Goal: Ask a question

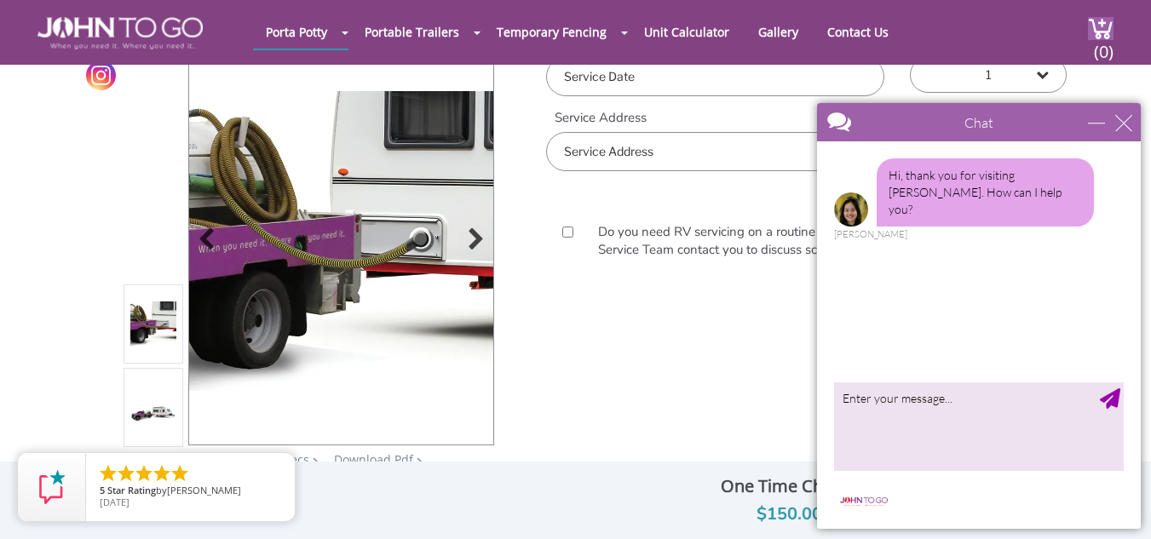
scroll to position [102, 0]
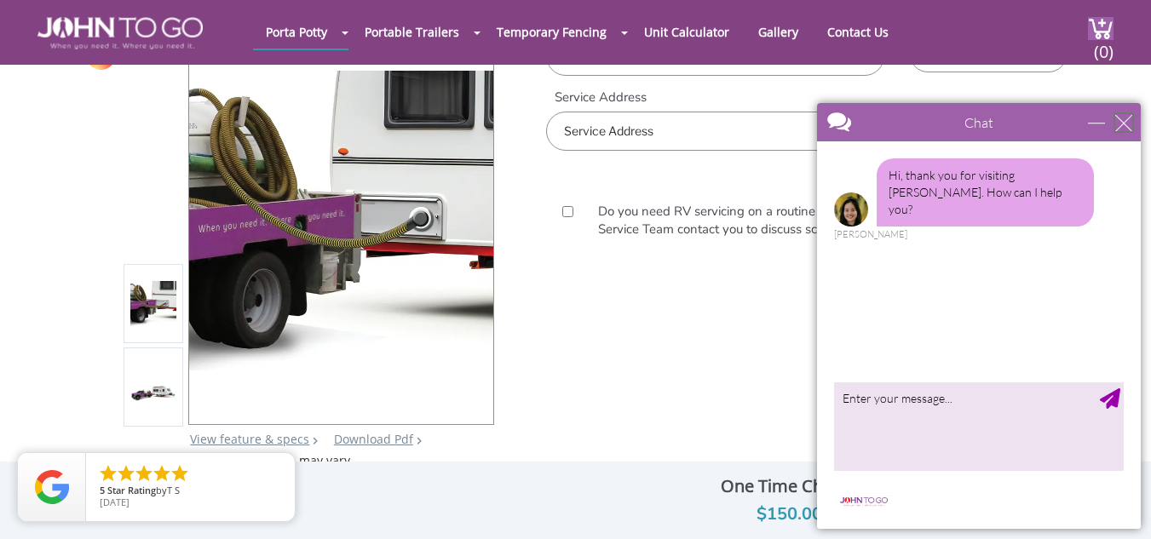
click at [1120, 123] on div "close" at bounding box center [1123, 122] width 17 height 17
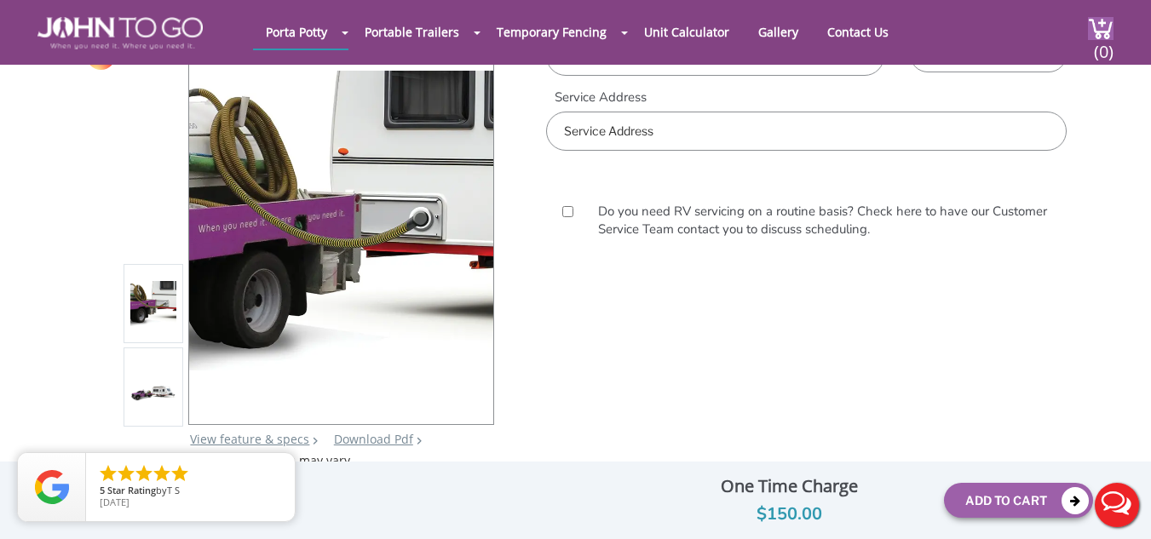
scroll to position [0, 0]
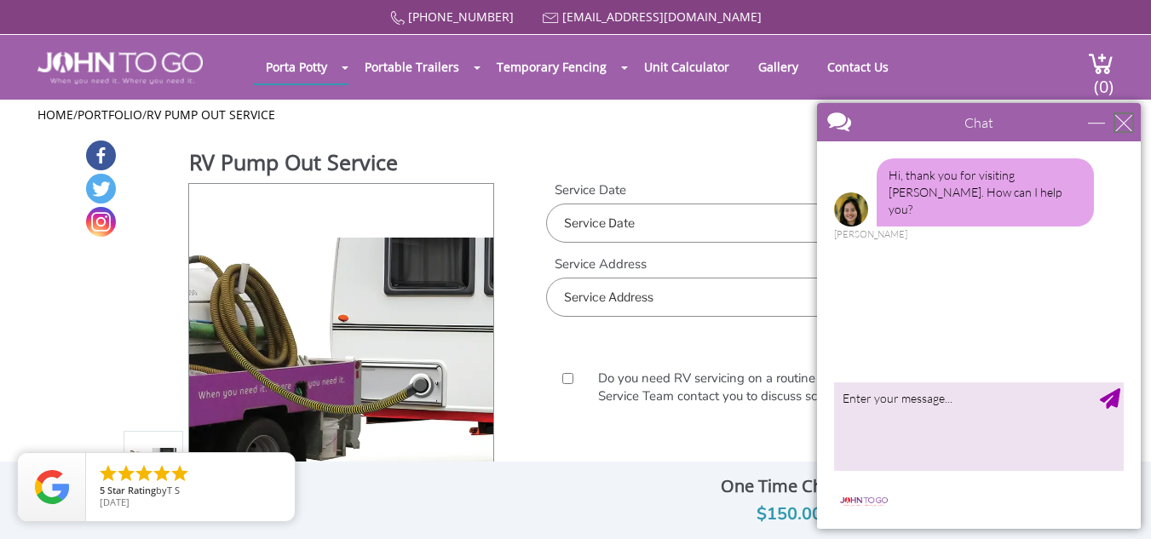
click at [1129, 122] on div "close" at bounding box center [1123, 122] width 17 height 17
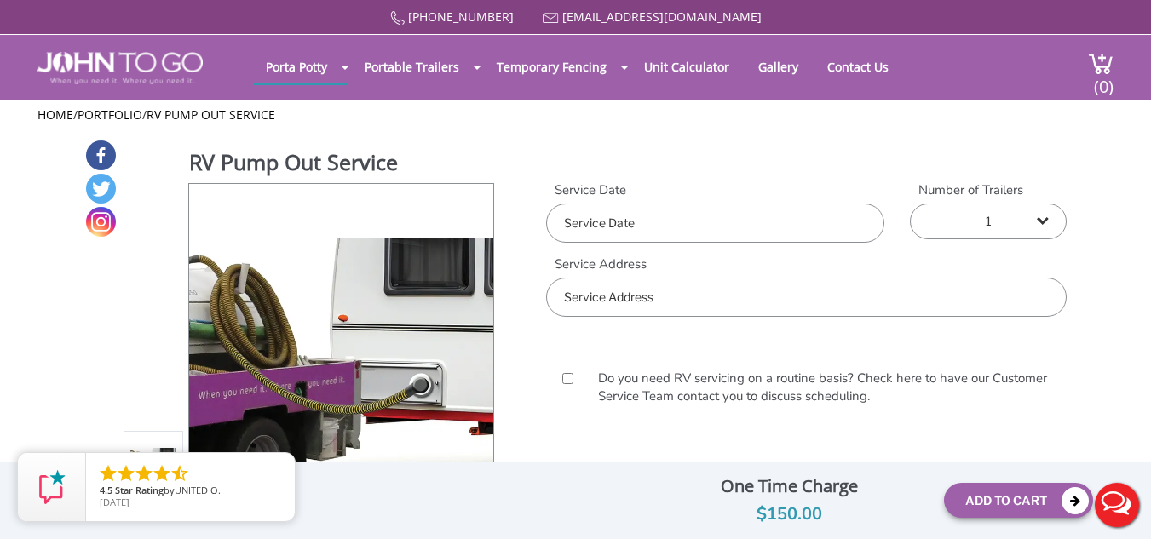
click at [1104, 502] on button "Live Chat" at bounding box center [1117, 505] width 68 height 68
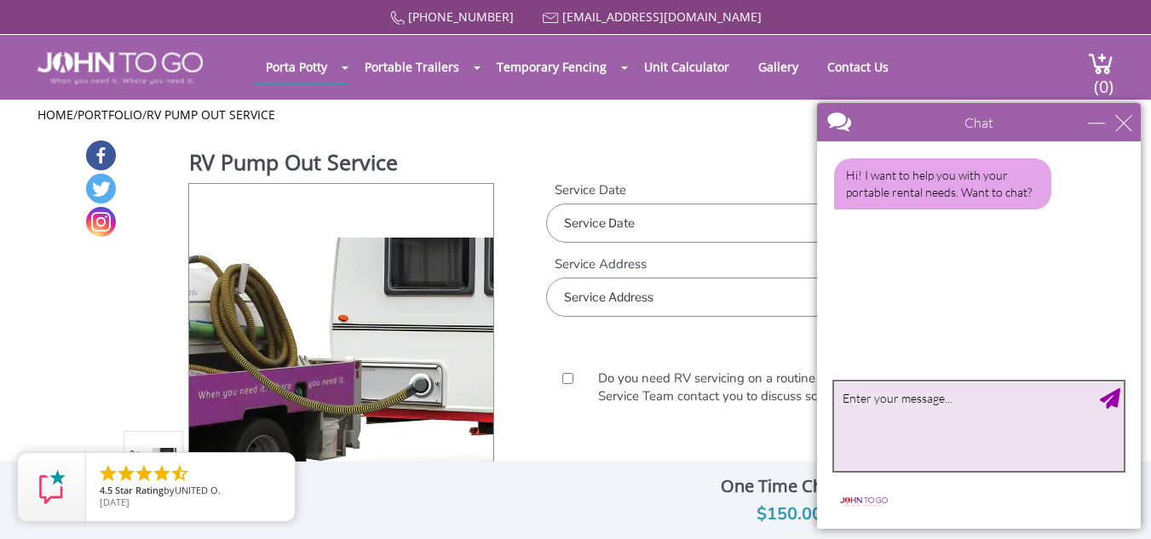
click at [978, 429] on textarea "type your message" at bounding box center [979, 426] width 290 height 89
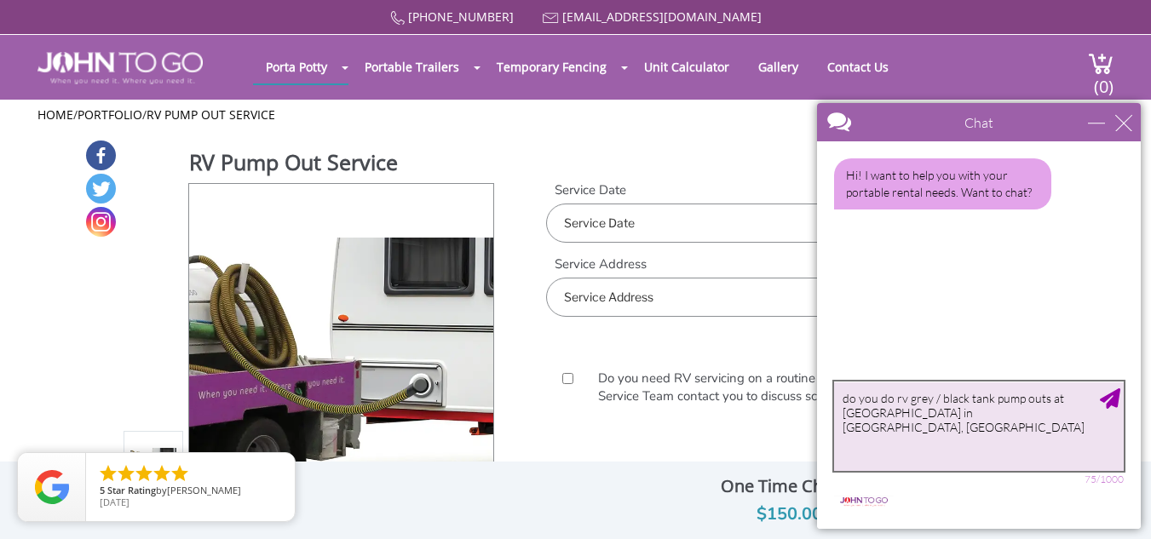
type textarea "do you do rv grey / black tank pump outs at [GEOGRAPHIC_DATA] in [GEOGRAPHIC_DA…"
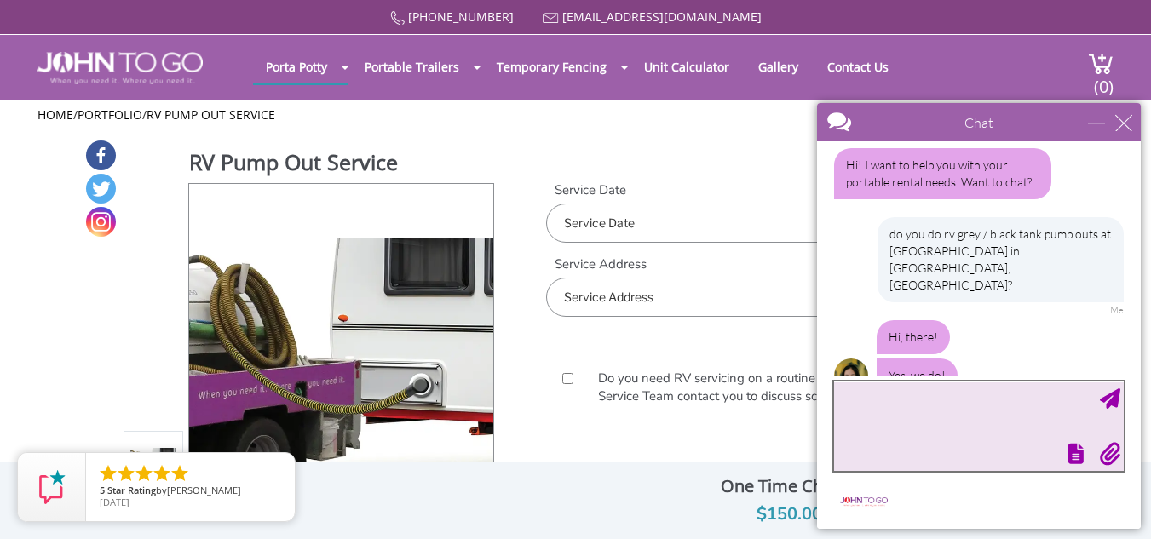
scroll to position [83, 0]
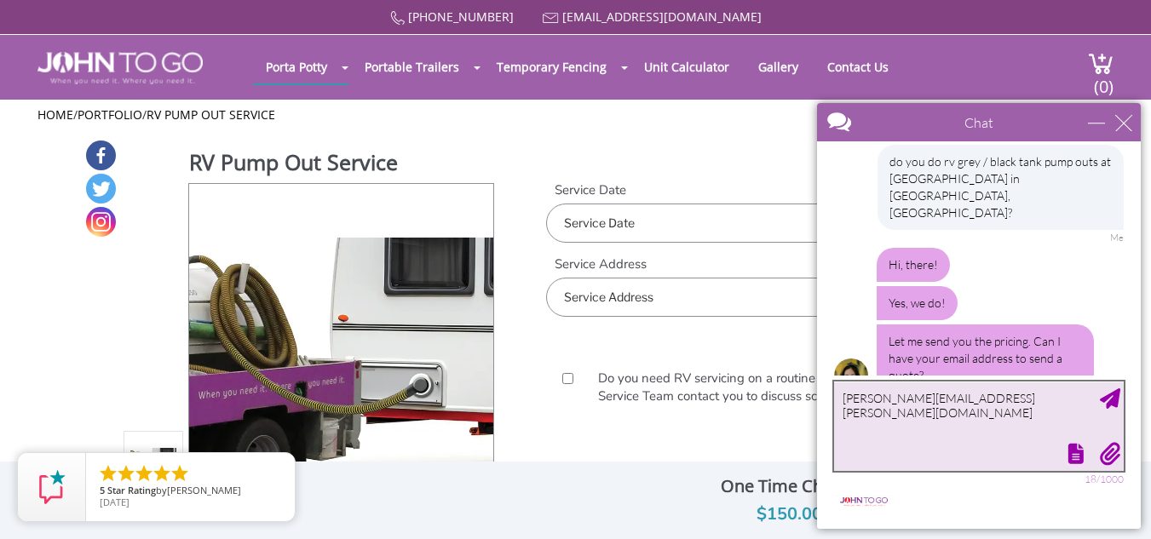
type textarea "[PERSON_NAME][EMAIL_ADDRESS][PERSON_NAME][DOMAIN_NAME]"
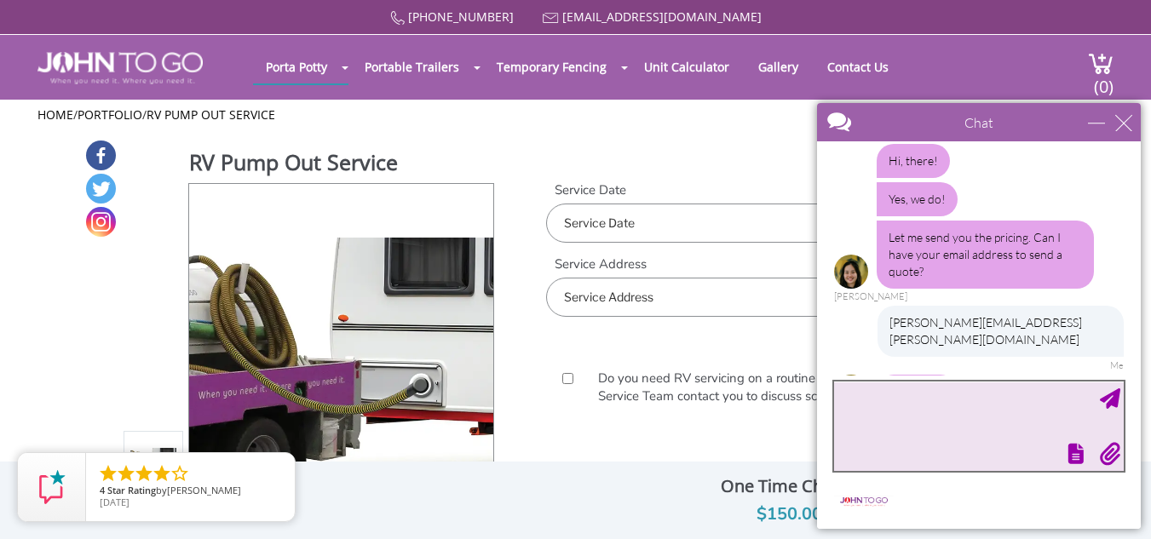
scroll to position [242, 0]
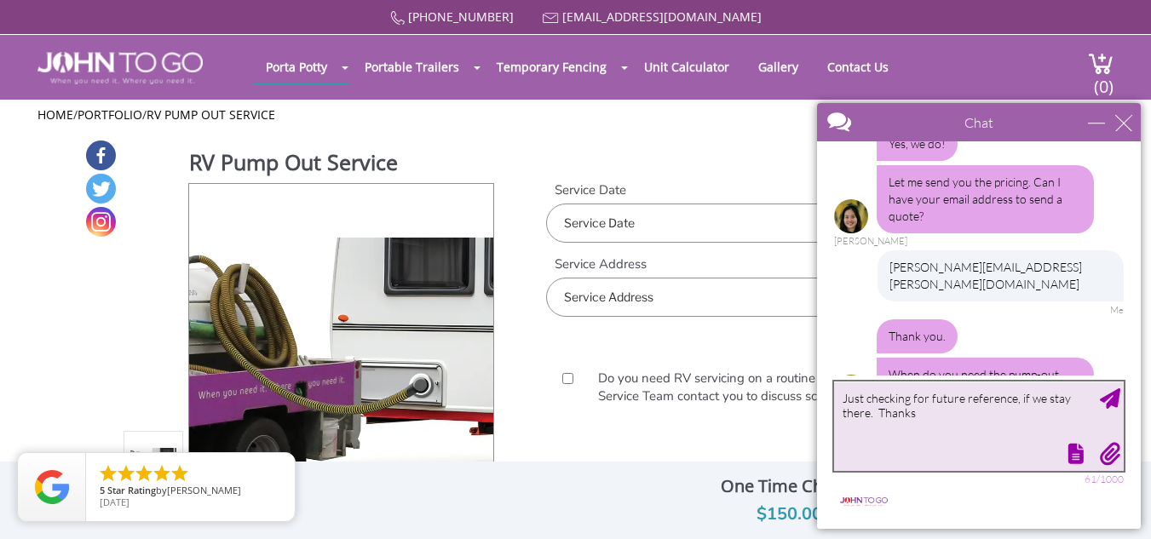
type textarea "Just checking for future reference, if we stay there. ThanksQ"
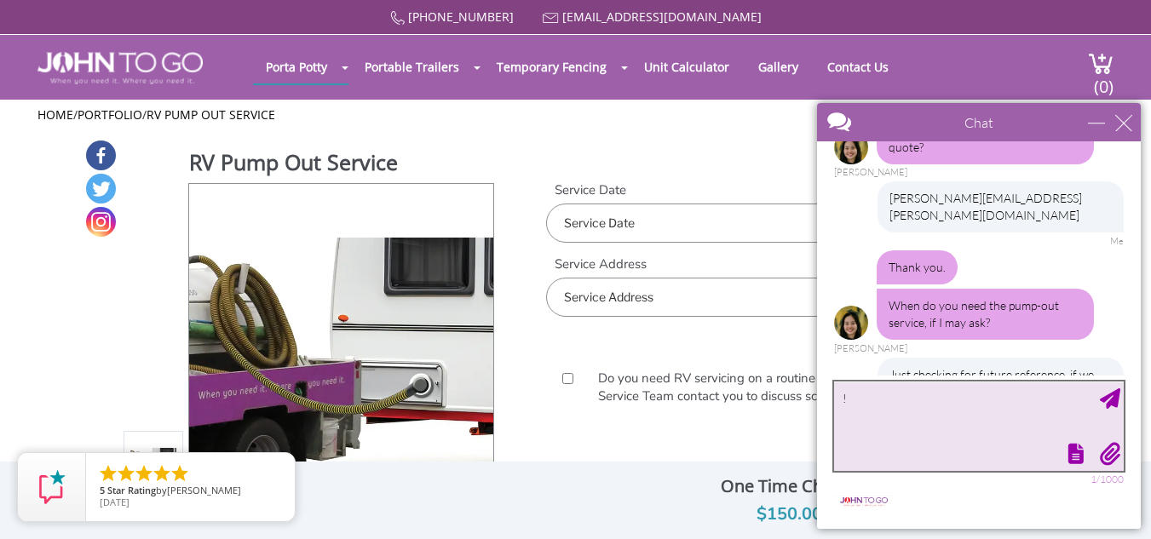
type textarea "!*"
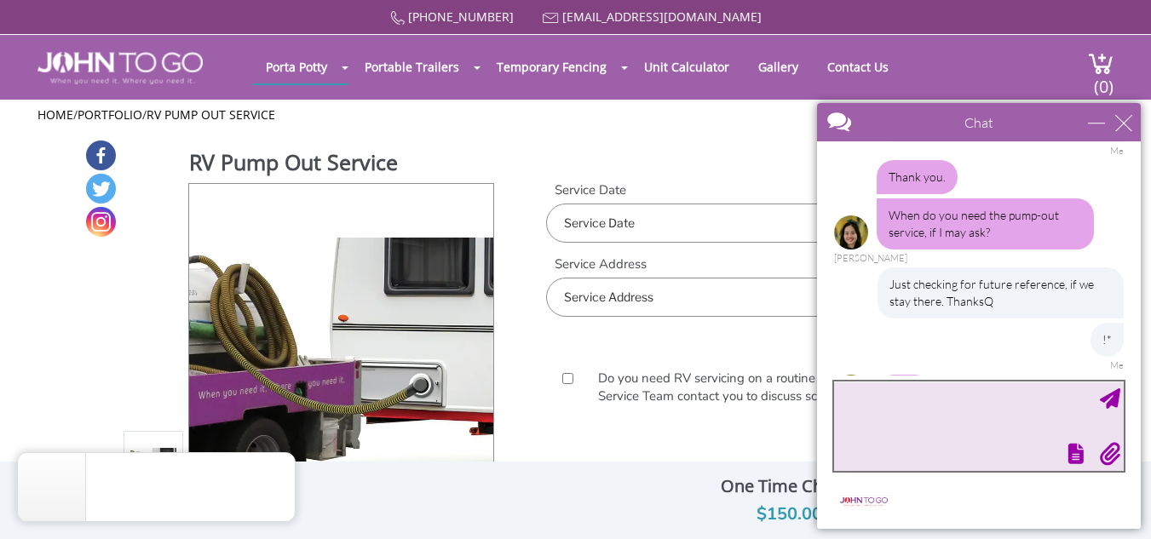
scroll to position [474, 0]
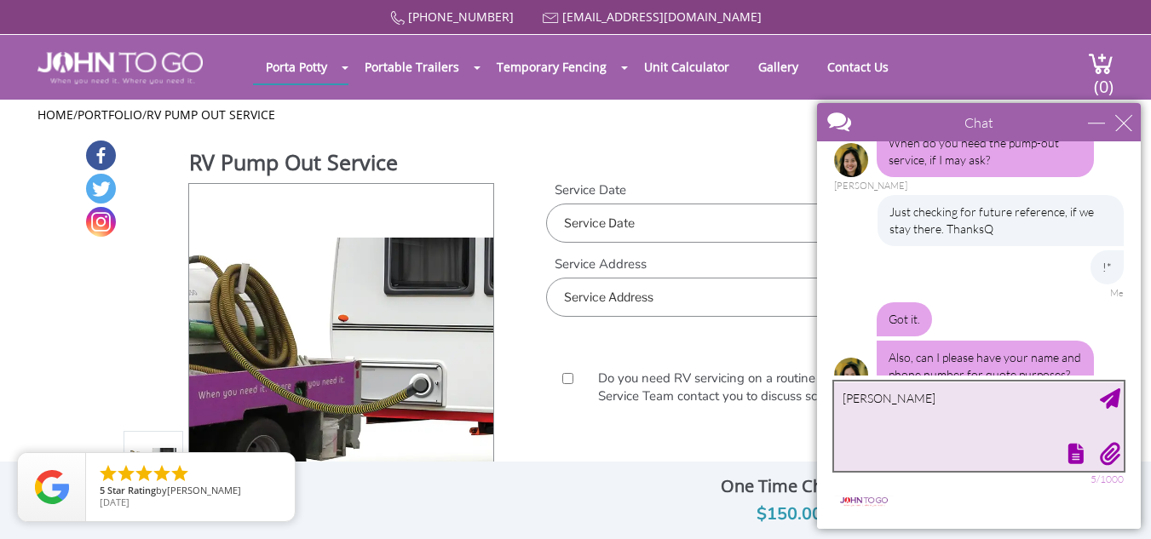
type textarea "[PERSON_NAME]"
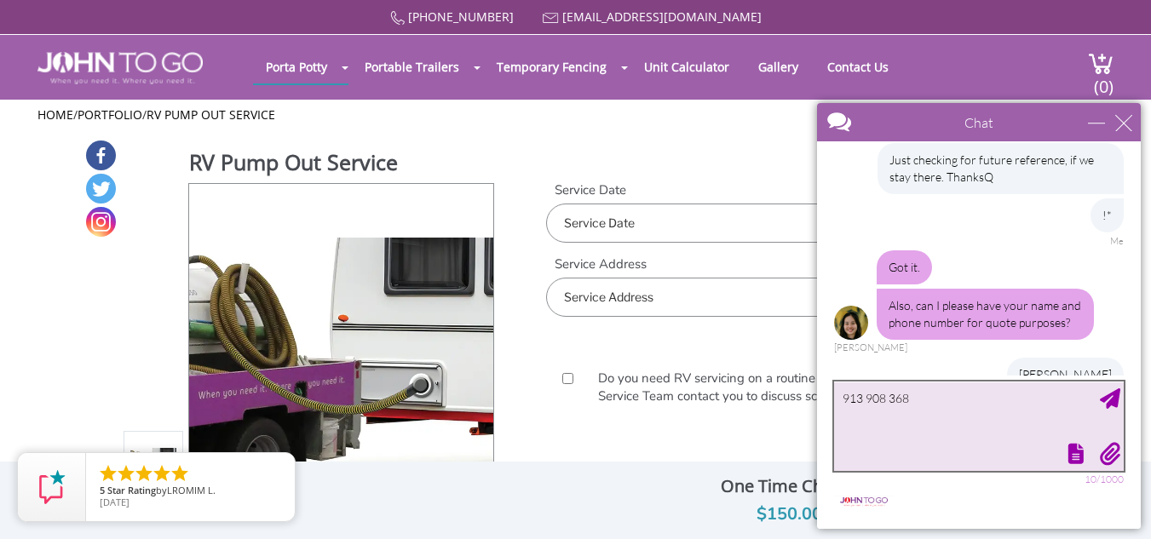
type textarea "[PHONE_NUMBER]"
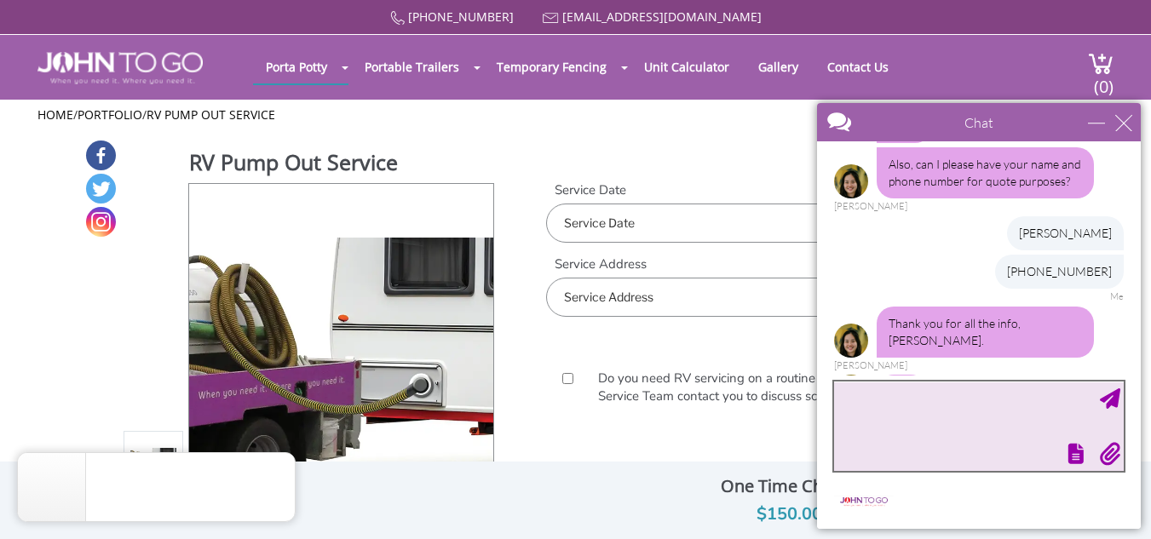
scroll to position [671, 0]
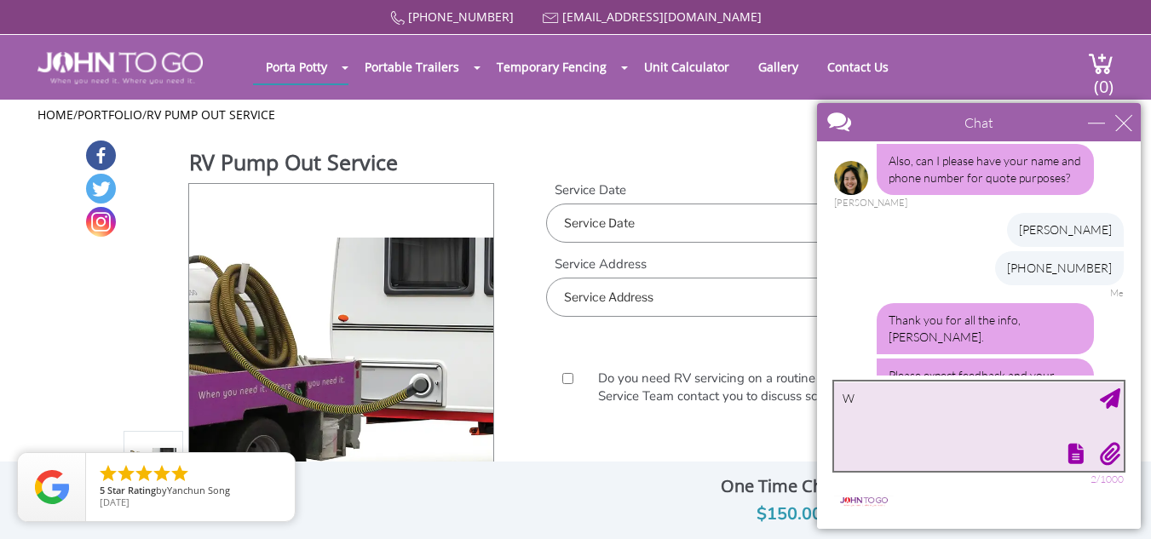
type textarea "W"
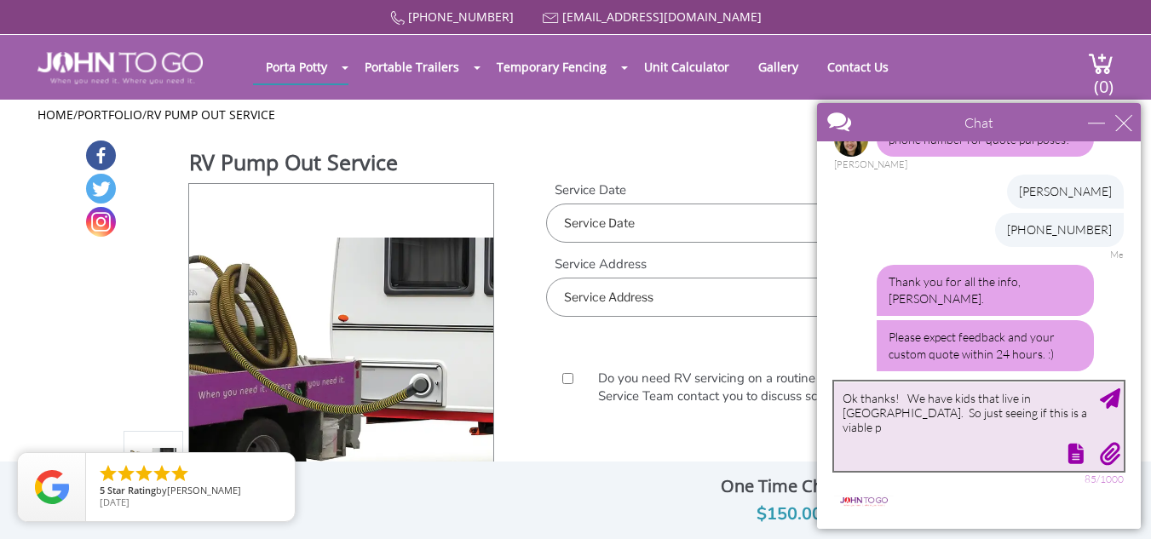
scroll to position [761, 0]
type textarea "Ok thanks! We have kids that live in [GEOGRAPHIC_DATA]. So just seeing if this …"
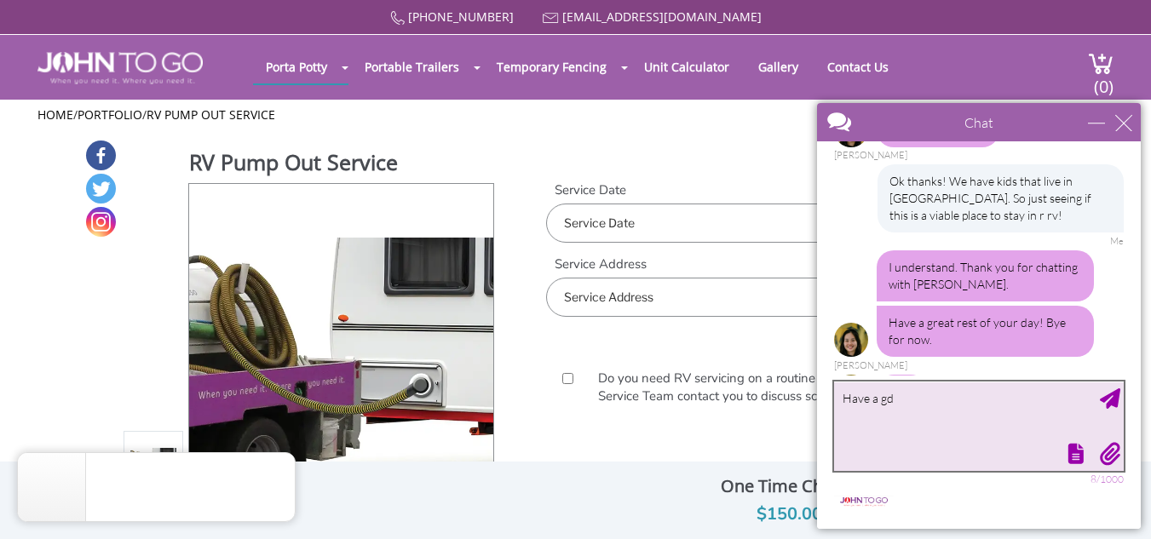
scroll to position [958, 0]
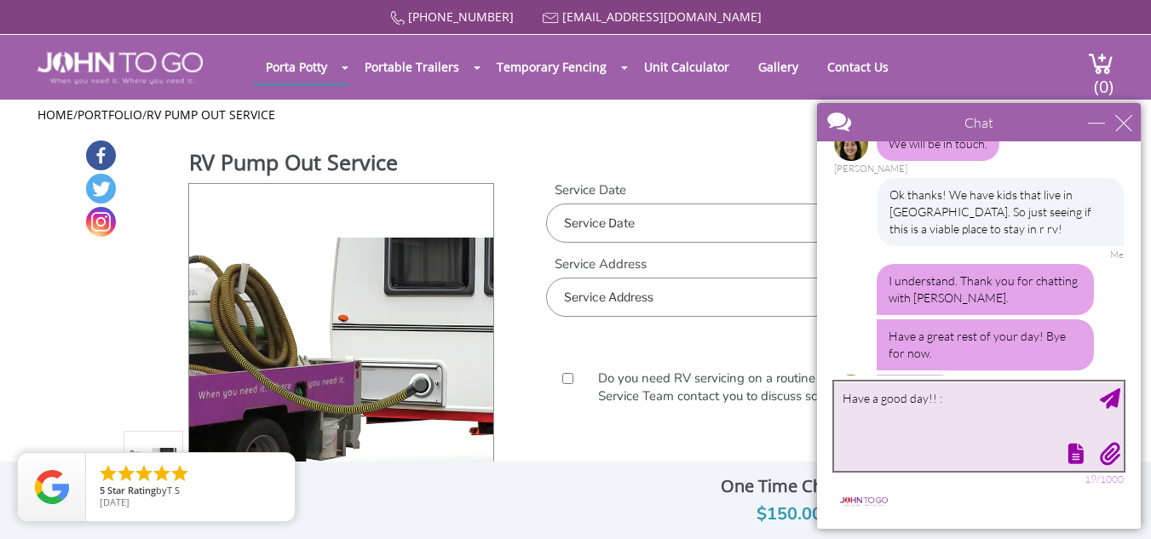
type textarea "Have a good day!! :)"
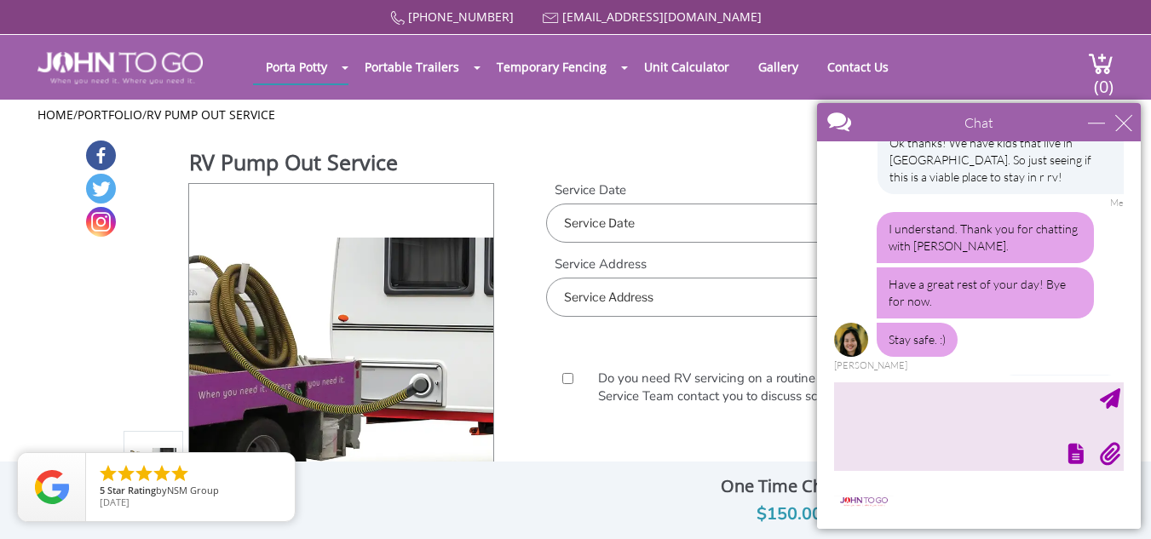
scroll to position [1270, 0]
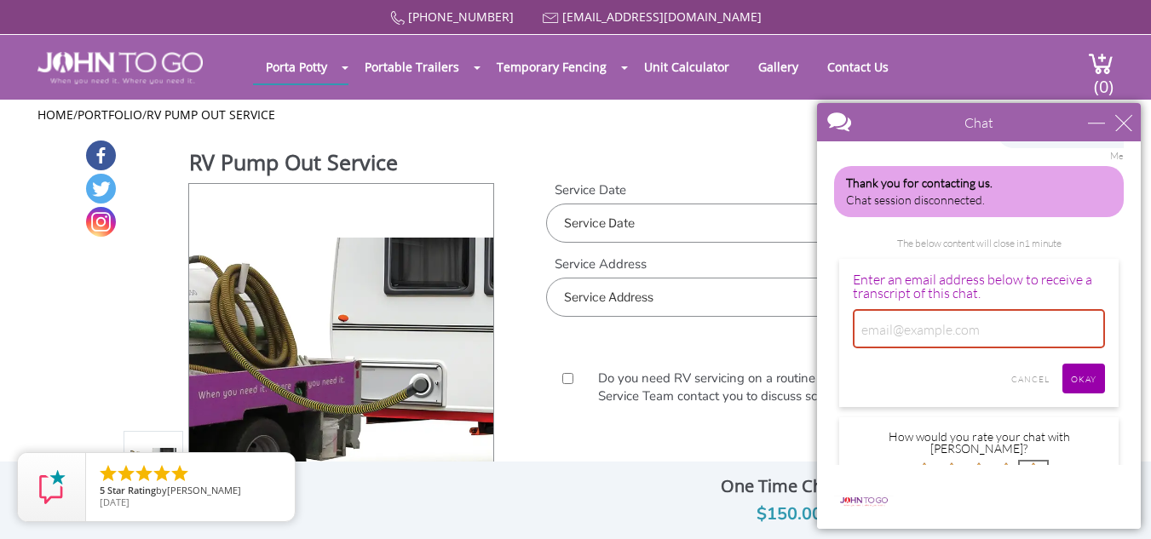
click at [1034, 462] on img at bounding box center [1033, 475] width 27 height 27
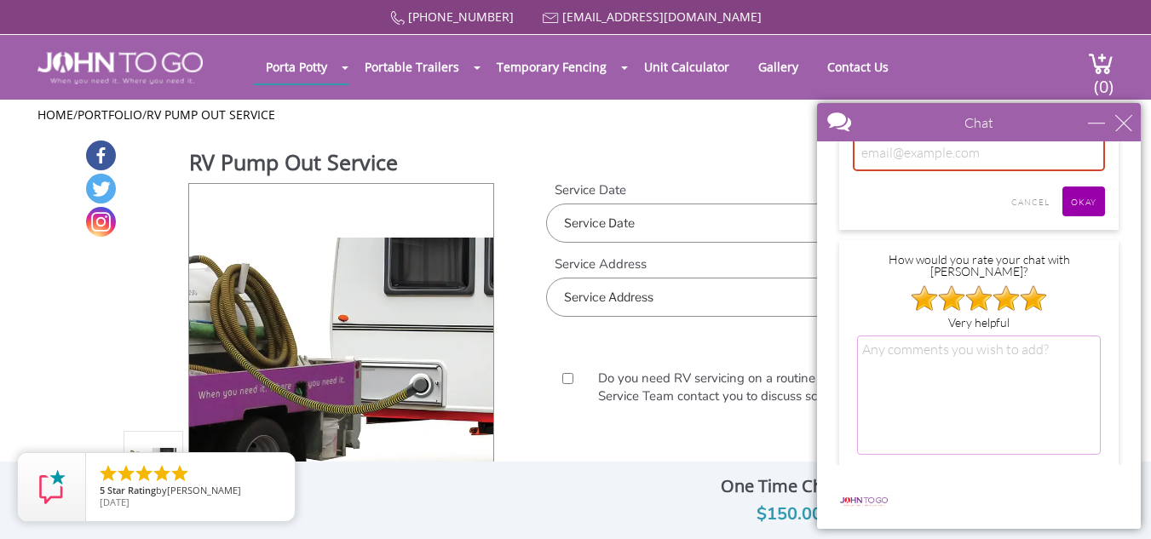
click at [1059, 470] on input "SUBMIT" at bounding box center [1074, 485] width 53 height 30
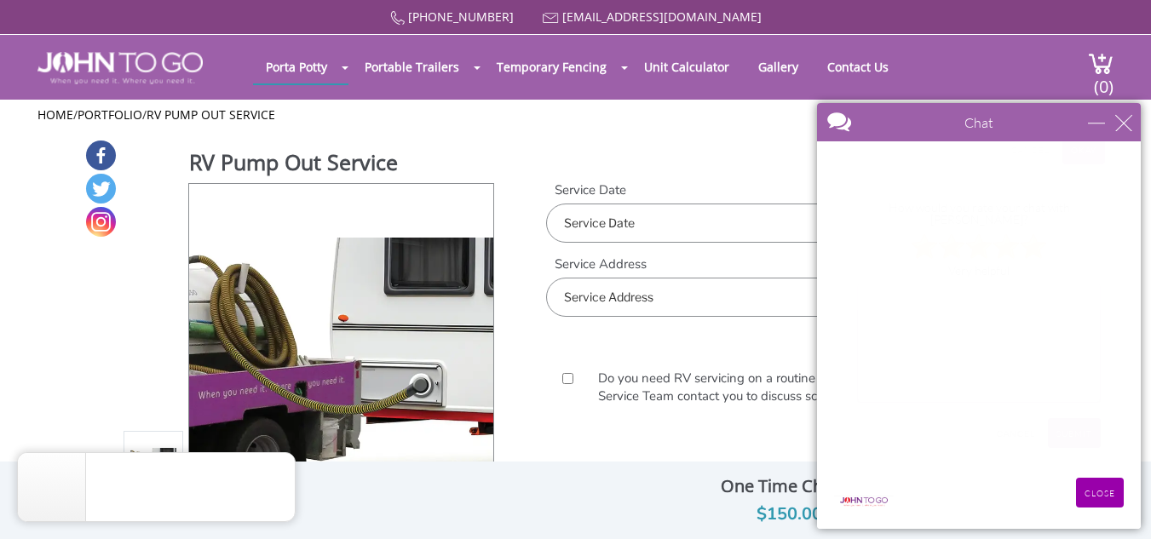
scroll to position [972, 0]
